Goal: Navigation & Orientation: Find specific page/section

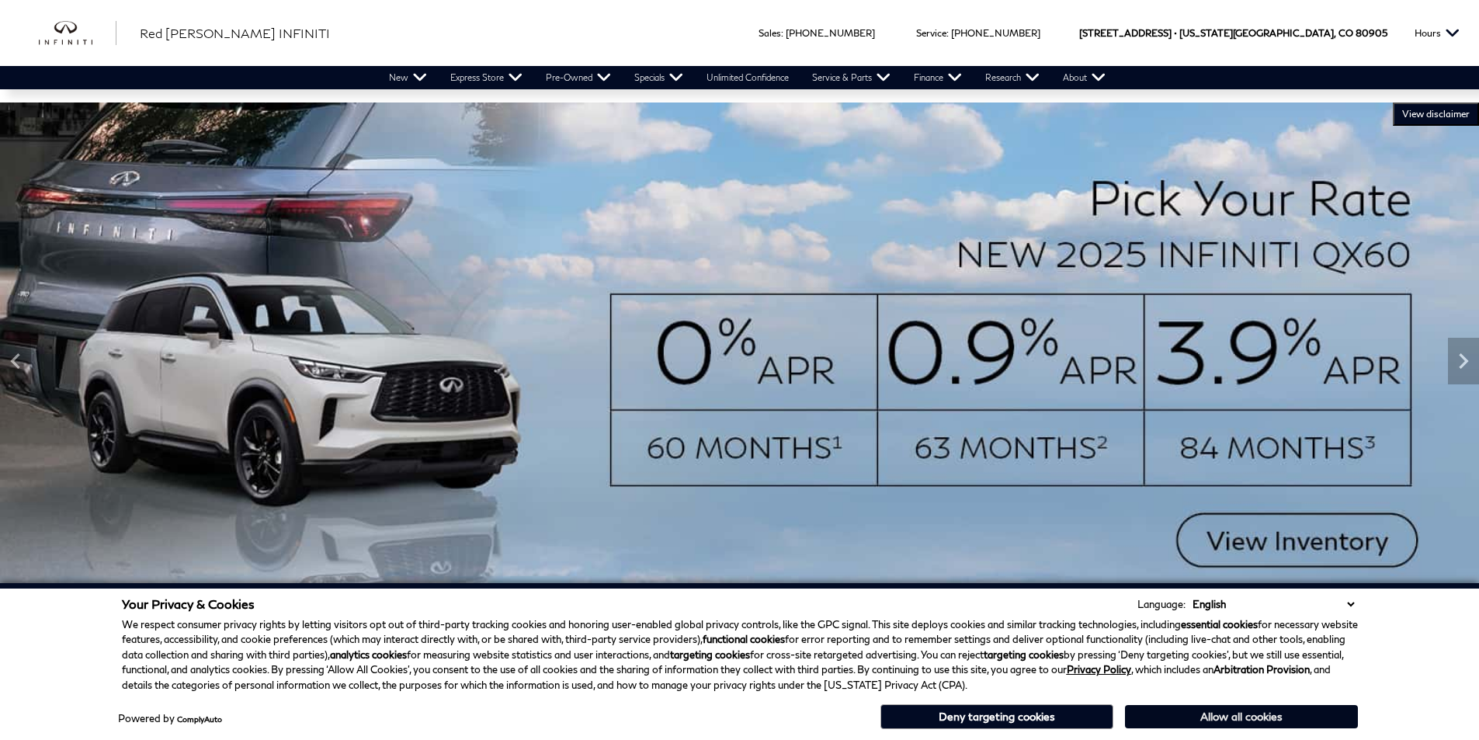
click at [1238, 712] on button "Allow all cookies" at bounding box center [1241, 716] width 233 height 23
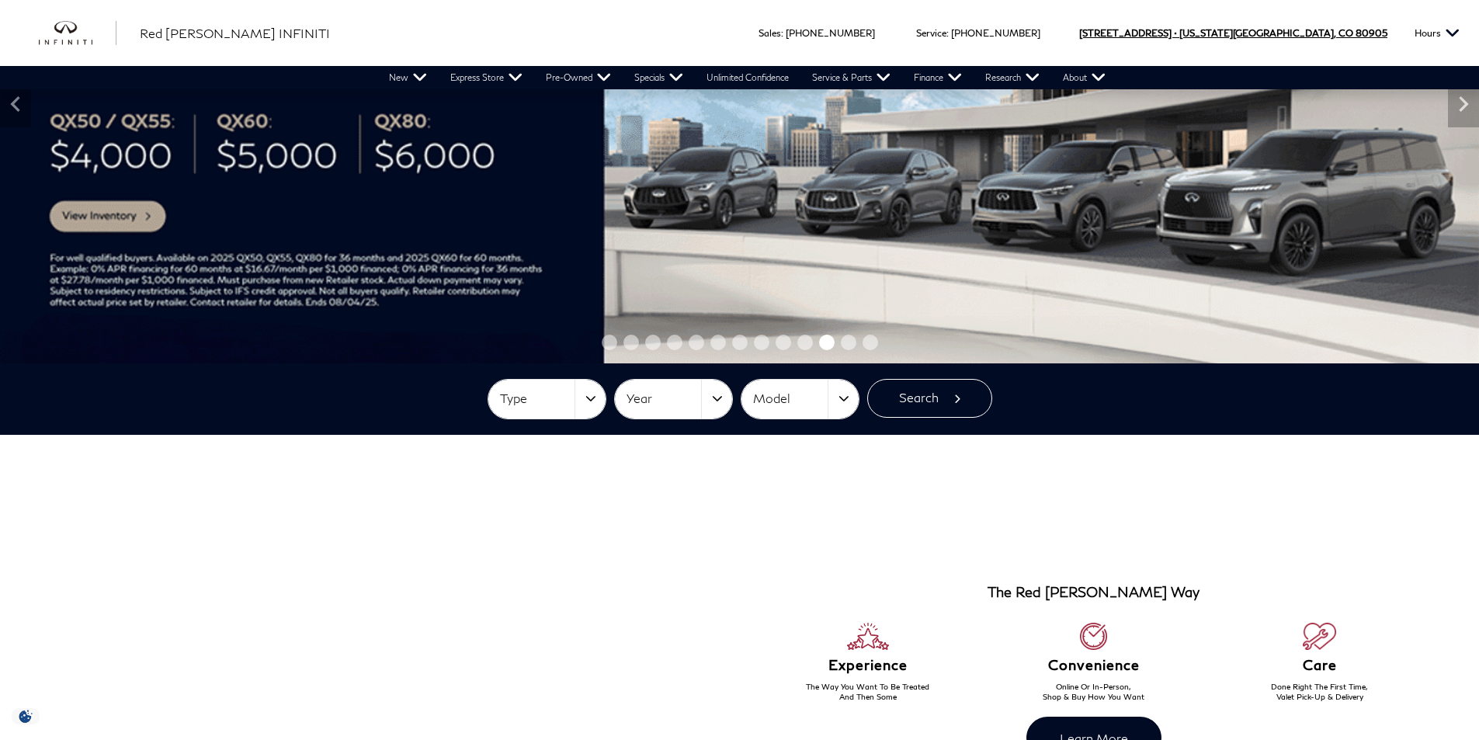
scroll to position [161, 0]
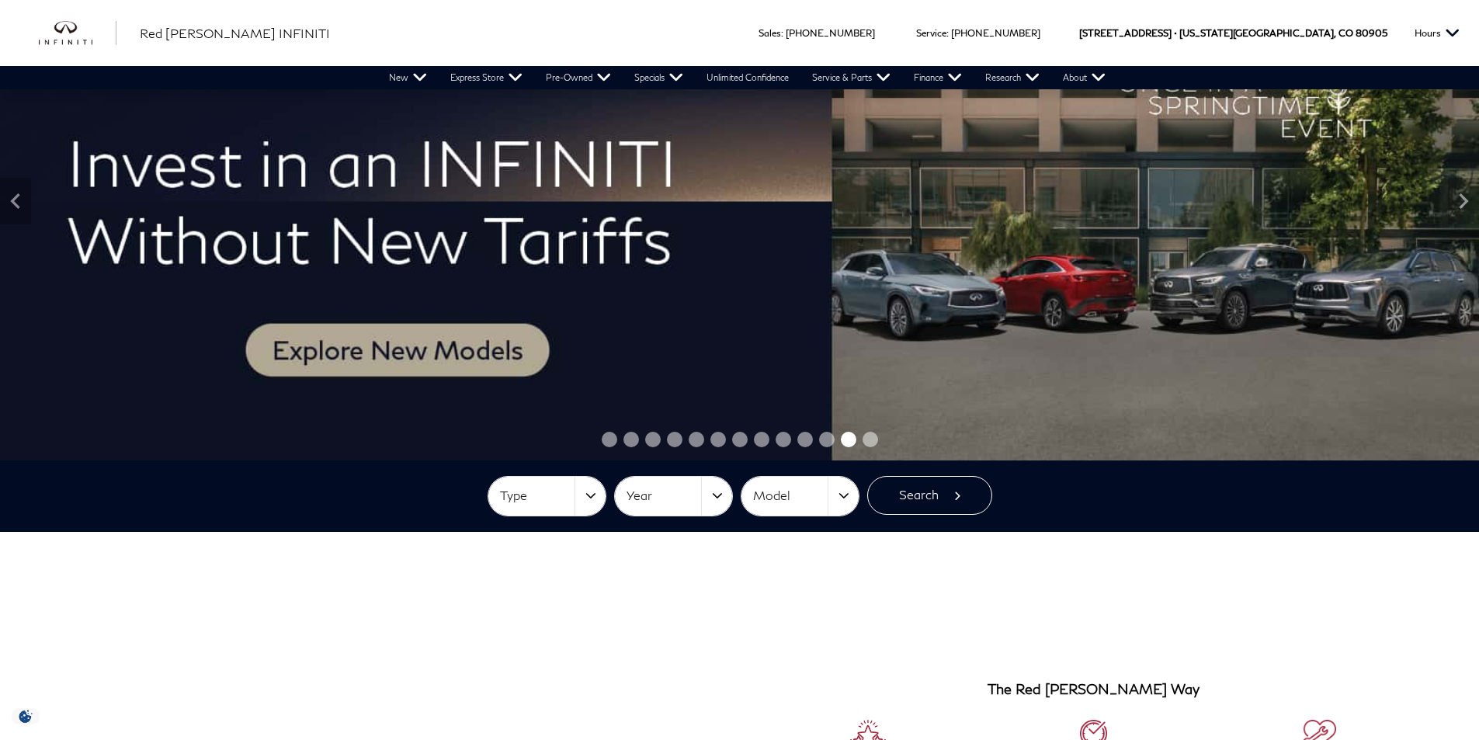
click at [1, 88] on div "New New 2026 QX60 Compare INFINITI Models All New Crossovers & SUVs" at bounding box center [739, 77] width 1479 height 23
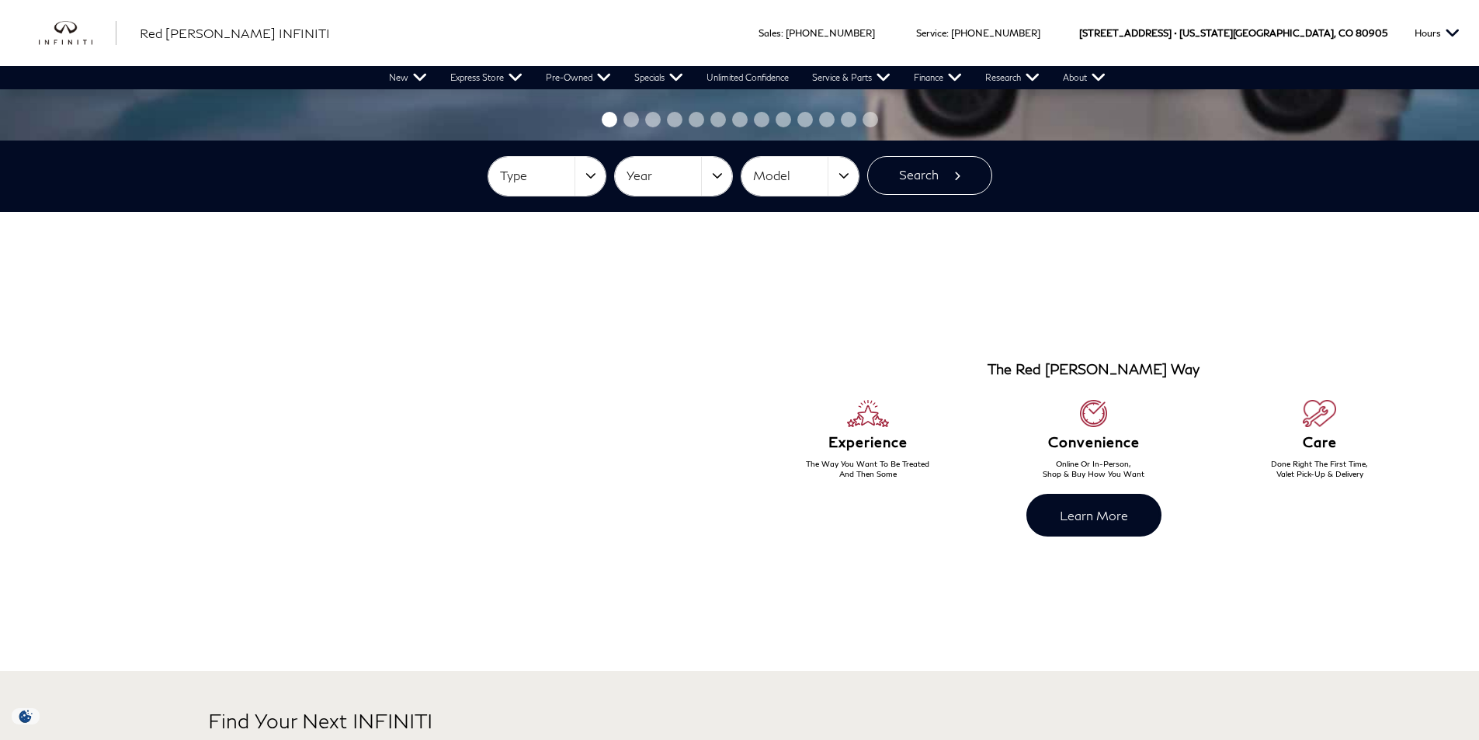
scroll to position [453, 0]
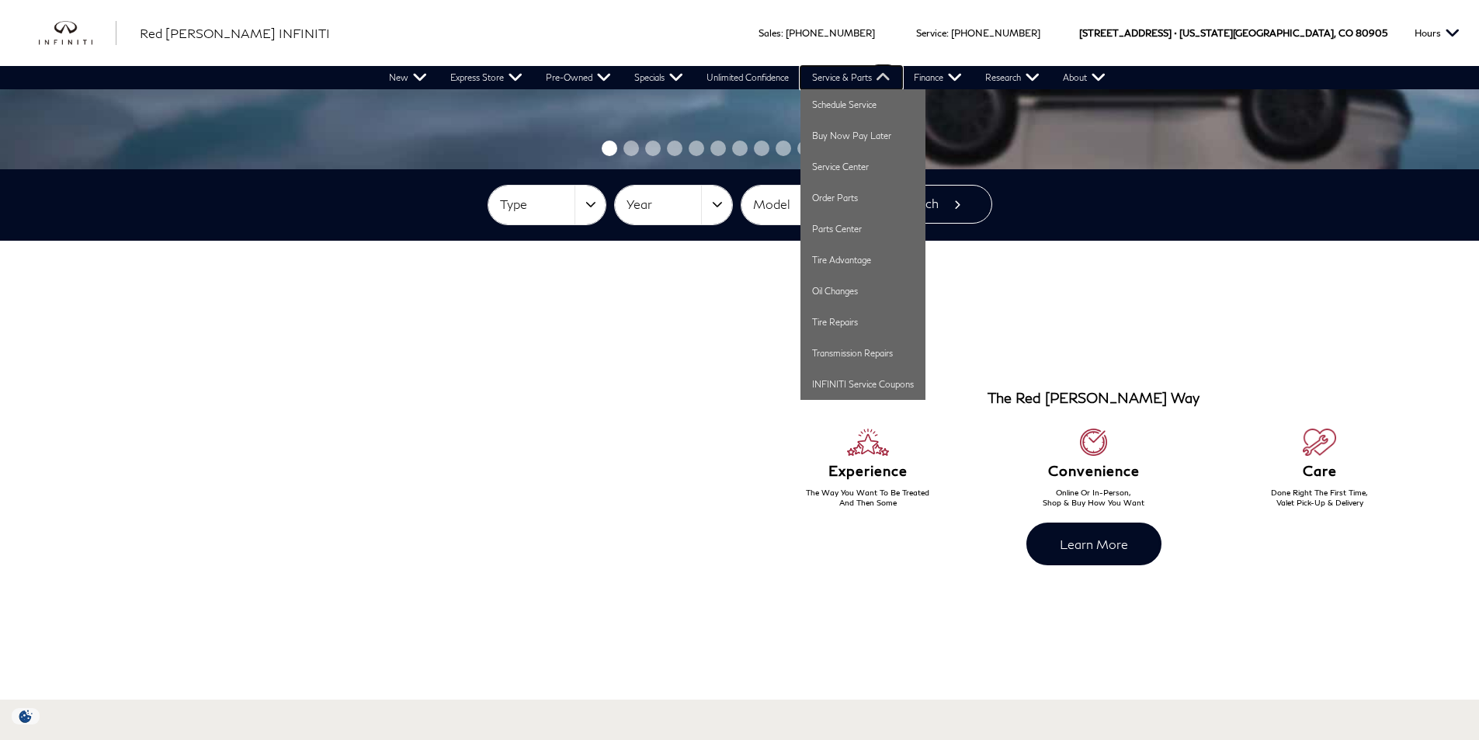
click at [807, 80] on link "Service & Parts" at bounding box center [851, 77] width 102 height 23
